Goal: Communication & Community: Answer question/provide support

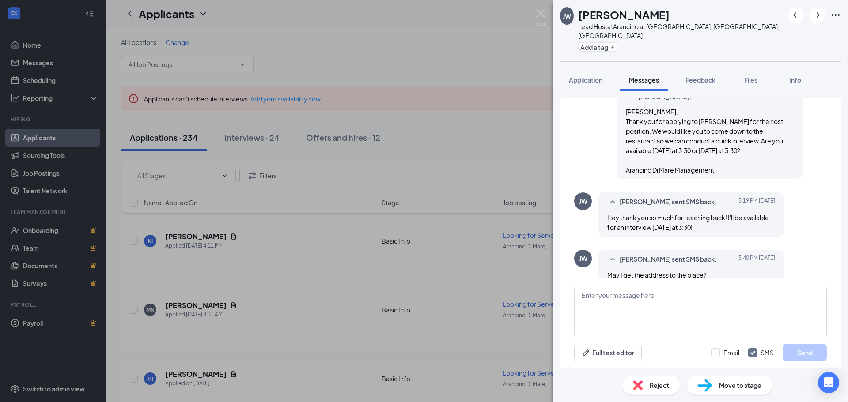
scroll to position [171, 0]
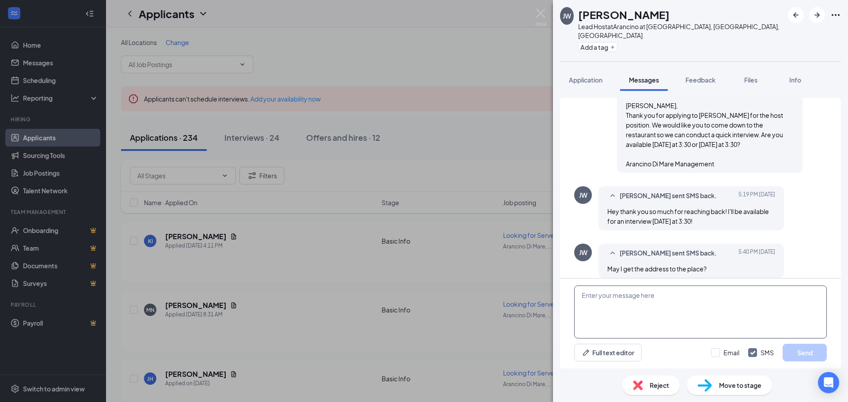
drag, startPoint x: 698, startPoint y: 306, endPoint x: 689, endPoint y: 306, distance: 9.3
click at [697, 306] on textarea at bounding box center [700, 312] width 253 height 53
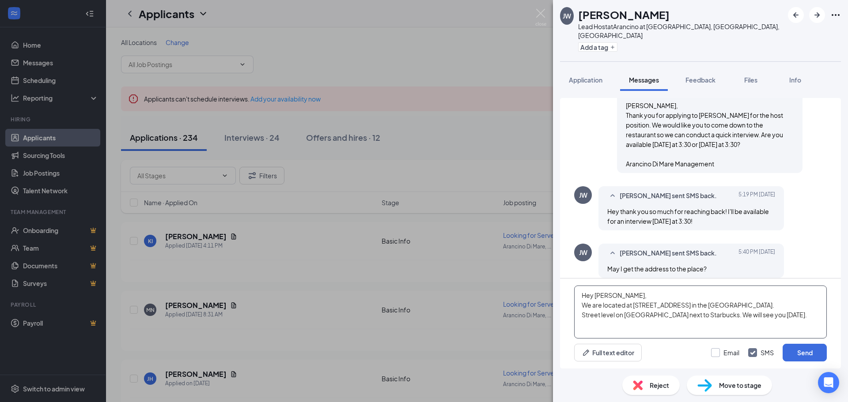
type textarea "Hey [PERSON_NAME], We are located at [STREET_ADDRESS] in the [GEOGRAPHIC_DATA].…"
click at [724, 352] on input "Email" at bounding box center [725, 352] width 28 height 9
checkbox input "true"
click at [809, 353] on button "Send" at bounding box center [804, 353] width 44 height 18
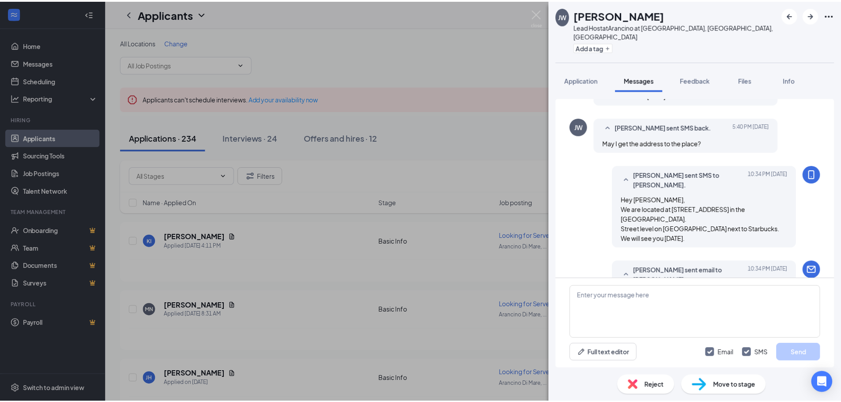
scroll to position [362, 0]
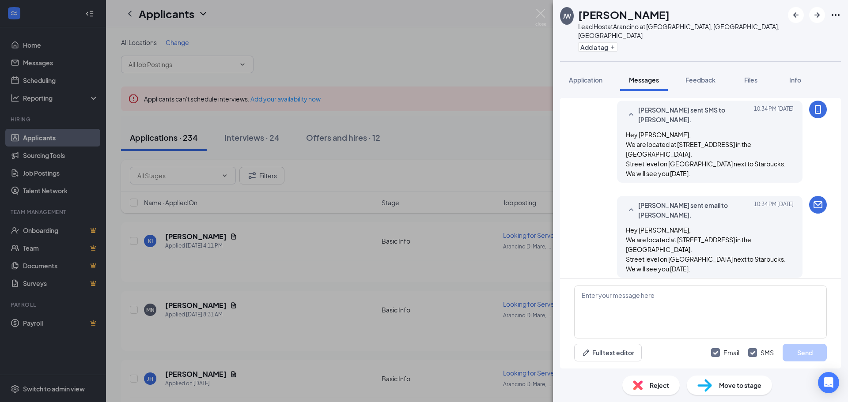
click at [546, 13] on div "[PERSON_NAME] Lead Host at [GEOGRAPHIC_DATA] at [GEOGRAPHIC_DATA], [GEOGRAPHIC_…" at bounding box center [424, 201] width 848 height 402
click at [542, 15] on img at bounding box center [540, 17] width 11 height 17
